Goal: Task Accomplishment & Management: Manage account settings

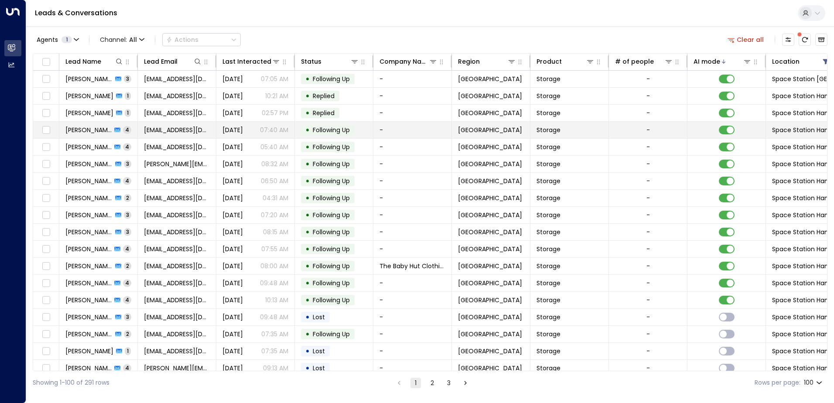
click at [128, 130] on td "Dukili Pekili 4" at bounding box center [98, 130] width 78 height 17
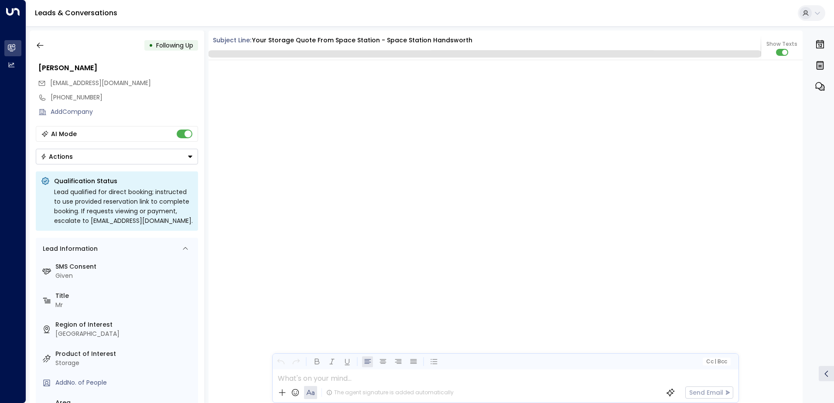
scroll to position [1782, 0]
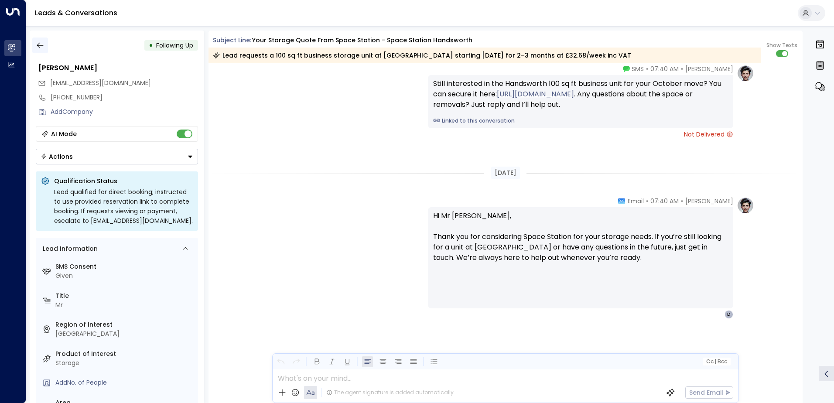
click at [41, 45] on icon "button" at bounding box center [40, 45] width 9 height 9
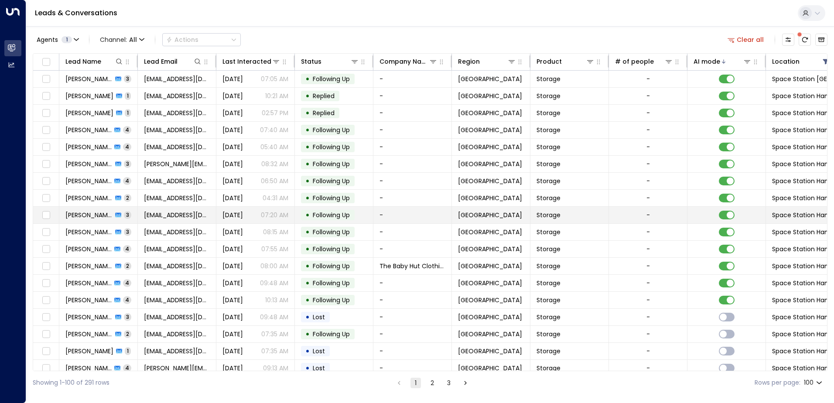
click at [123, 215] on td "[PERSON_NAME] 3" at bounding box center [98, 215] width 78 height 17
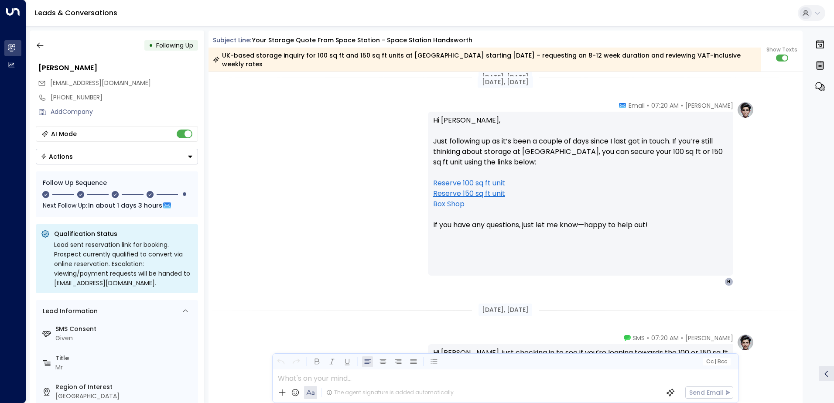
scroll to position [1136, 0]
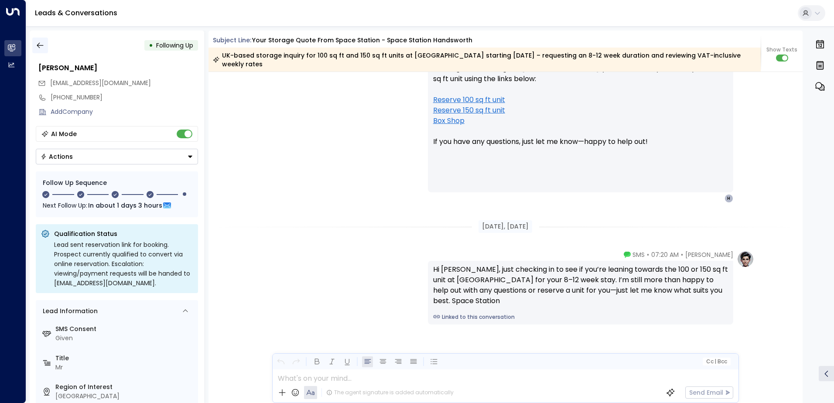
click at [42, 45] on icon "button" at bounding box center [40, 45] width 9 height 9
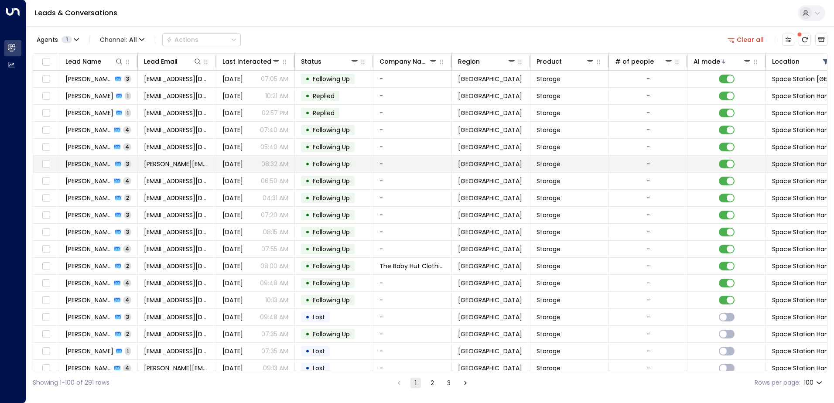
click at [117, 165] on td "[PERSON_NAME] 3" at bounding box center [98, 164] width 78 height 17
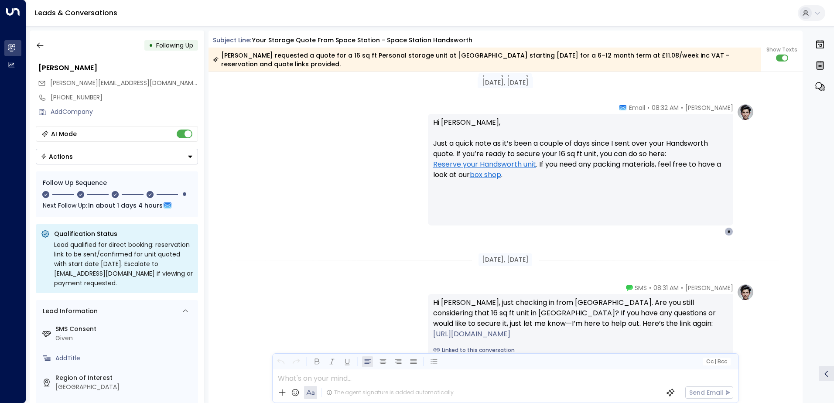
scroll to position [1197, 0]
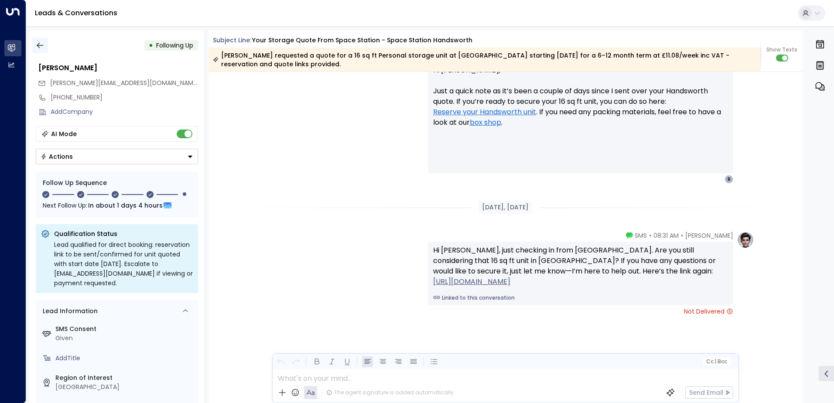
click at [48, 47] on button "button" at bounding box center [40, 46] width 16 height 16
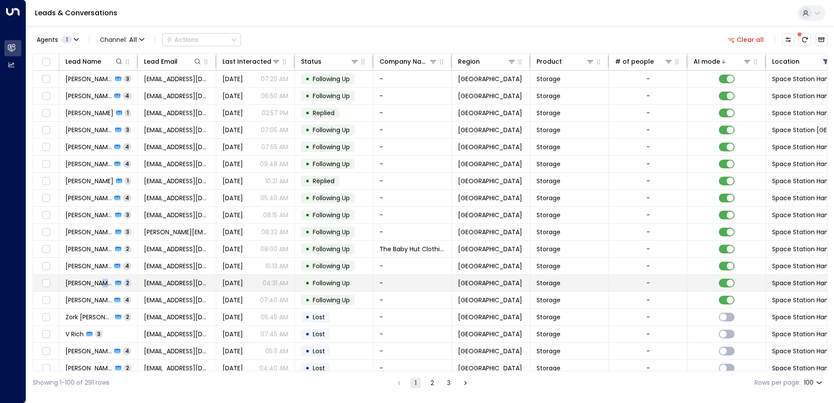
click at [99, 284] on td "[PERSON_NAME] 2" at bounding box center [98, 283] width 78 height 17
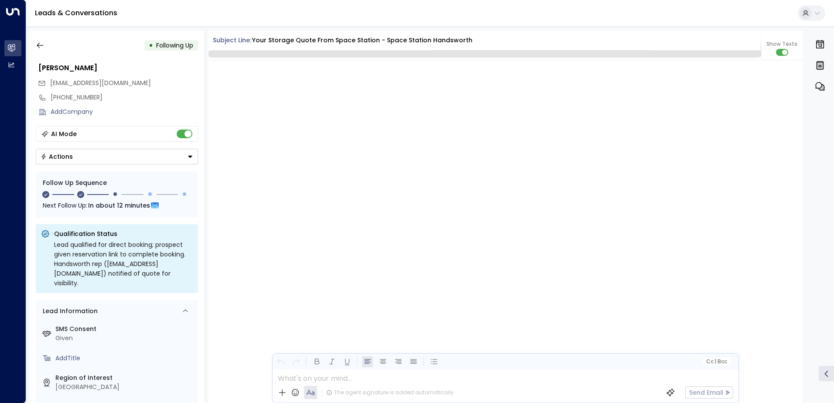
scroll to position [821, 0]
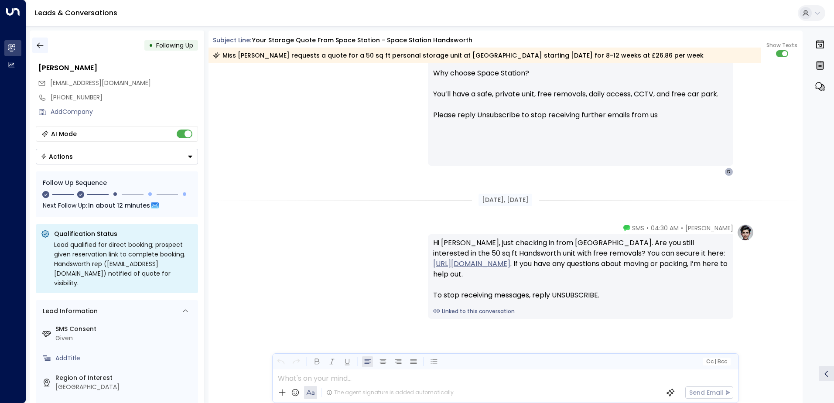
click at [41, 45] on icon "button" at bounding box center [40, 46] width 7 height 6
